Goal: Information Seeking & Learning: Learn about a topic

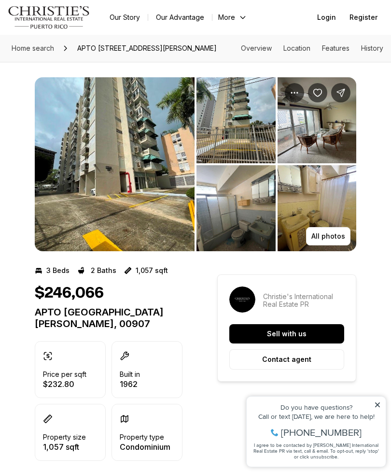
click at [127, 196] on img "View image gallery" at bounding box center [115, 164] width 160 height 174
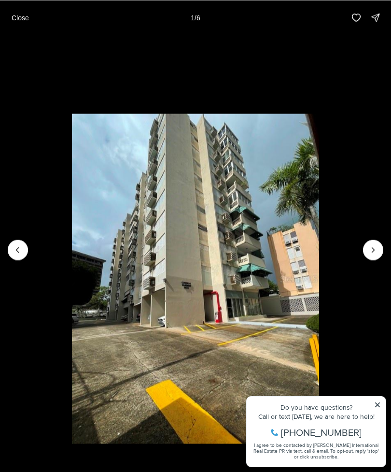
click at [376, 255] on icon "Next slide" at bounding box center [374, 250] width 10 height 10
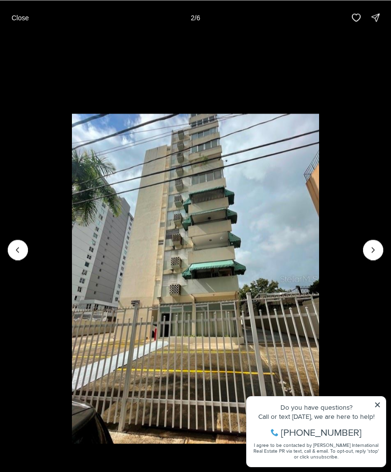
click at [375, 254] on icon "Next slide" at bounding box center [374, 250] width 10 height 10
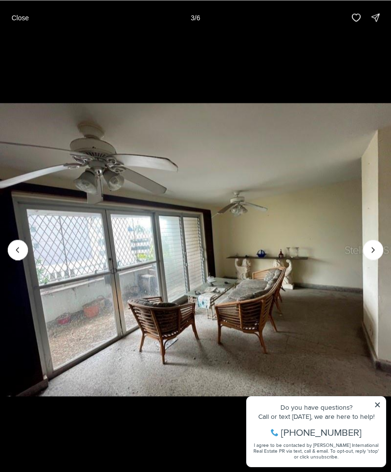
click at [377, 254] on icon "Next slide" at bounding box center [374, 250] width 10 height 10
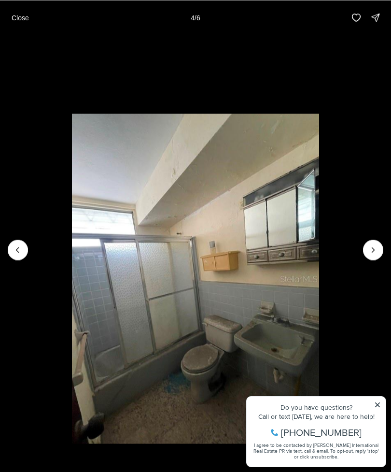
click at [19, 248] on icon "Previous slide" at bounding box center [18, 250] width 10 height 10
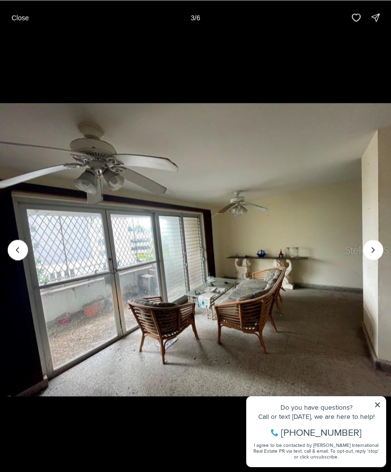
click at [379, 401] on img "3 of 6" at bounding box center [195, 250] width 391 height 330
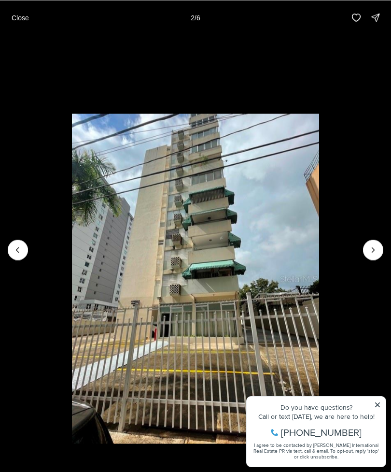
click at [376, 246] on button "Next slide" at bounding box center [373, 250] width 20 height 20
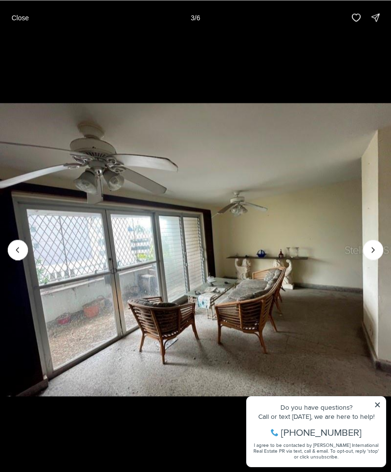
click at [376, 251] on icon "Next slide" at bounding box center [374, 250] width 10 height 10
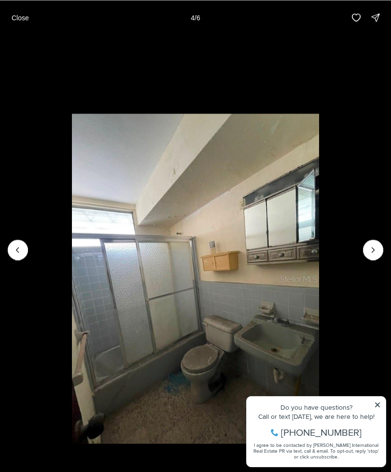
click at [374, 251] on icon "Next slide" at bounding box center [374, 250] width 10 height 10
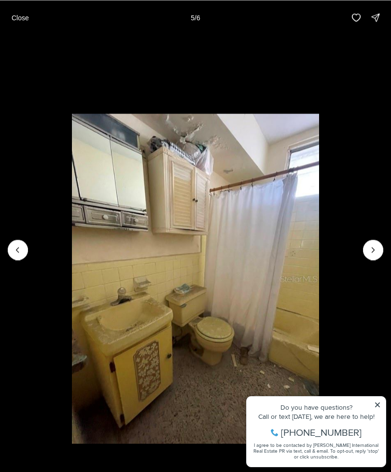
click at [374, 254] on icon "Next slide" at bounding box center [374, 250] width 10 height 10
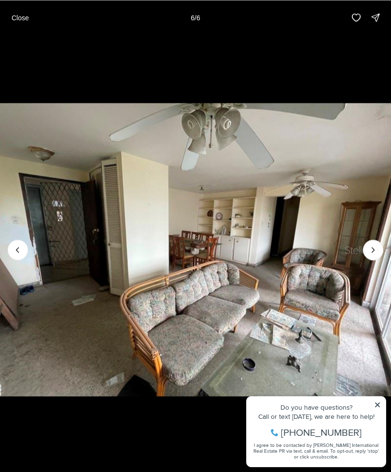
click at [375, 251] on div at bounding box center [373, 250] width 20 height 20
click at [373, 254] on div at bounding box center [373, 250] width 20 height 20
click at [376, 251] on div at bounding box center [373, 250] width 20 height 20
click at [374, 253] on div at bounding box center [373, 250] width 20 height 20
click at [372, 253] on div at bounding box center [373, 250] width 20 height 20
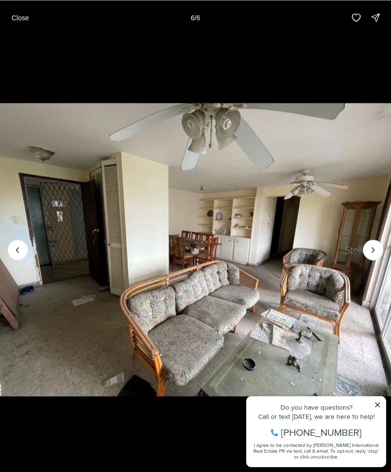
click at [371, 253] on div at bounding box center [373, 250] width 20 height 20
click at [377, 256] on div at bounding box center [373, 250] width 20 height 20
click at [374, 251] on div at bounding box center [373, 250] width 20 height 20
click at [375, 257] on div at bounding box center [373, 250] width 20 height 20
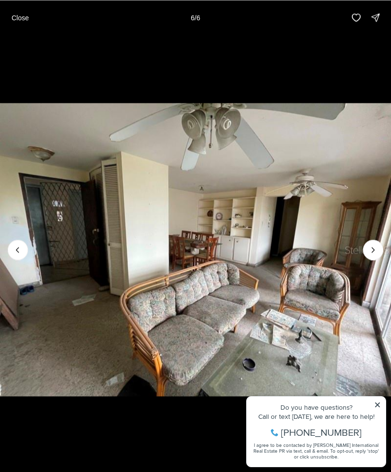
click at [375, 250] on div at bounding box center [373, 250] width 20 height 20
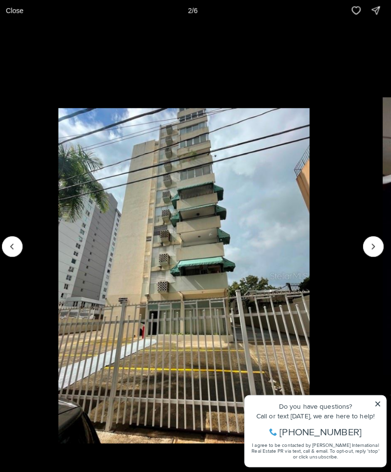
scroll to position [40, 0]
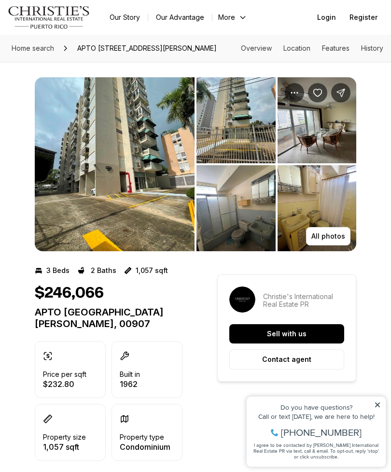
click at [137, 202] on img "View image gallery" at bounding box center [115, 164] width 160 height 174
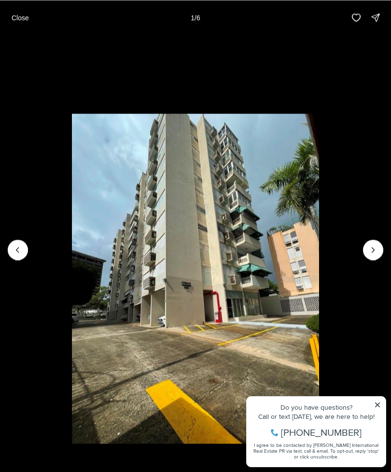
click at [367, 254] on button "Next slide" at bounding box center [373, 250] width 20 height 20
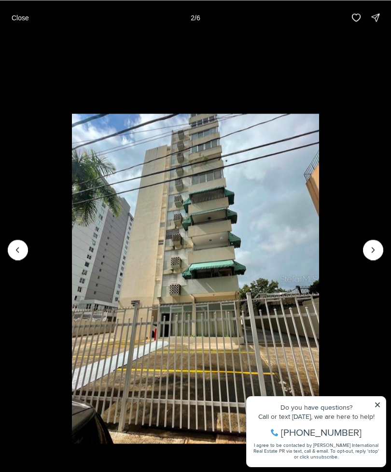
click at [376, 249] on icon "Next slide" at bounding box center [374, 250] width 10 height 10
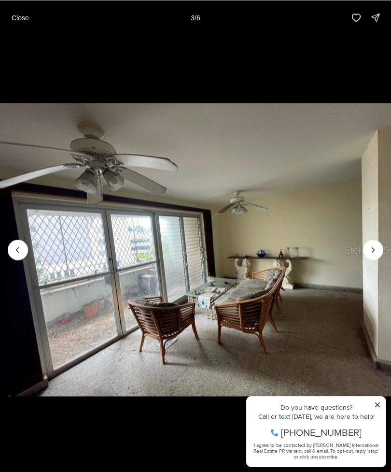
click at [373, 251] on icon "Next slide" at bounding box center [373, 249] width 2 height 5
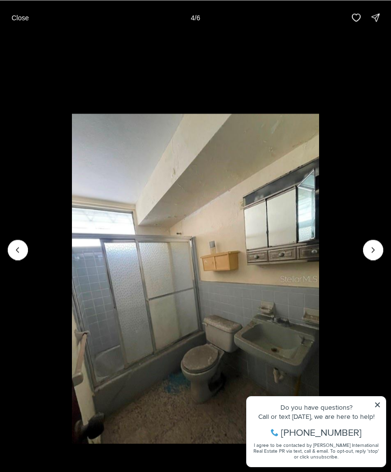
click at [371, 254] on icon "Next slide" at bounding box center [374, 250] width 10 height 10
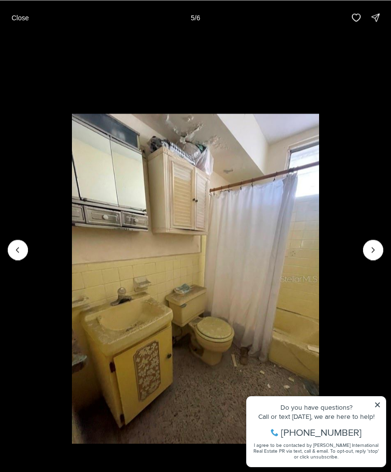
click at [374, 254] on icon "Next slide" at bounding box center [374, 250] width 10 height 10
